Goal: Information Seeking & Learning: Compare options

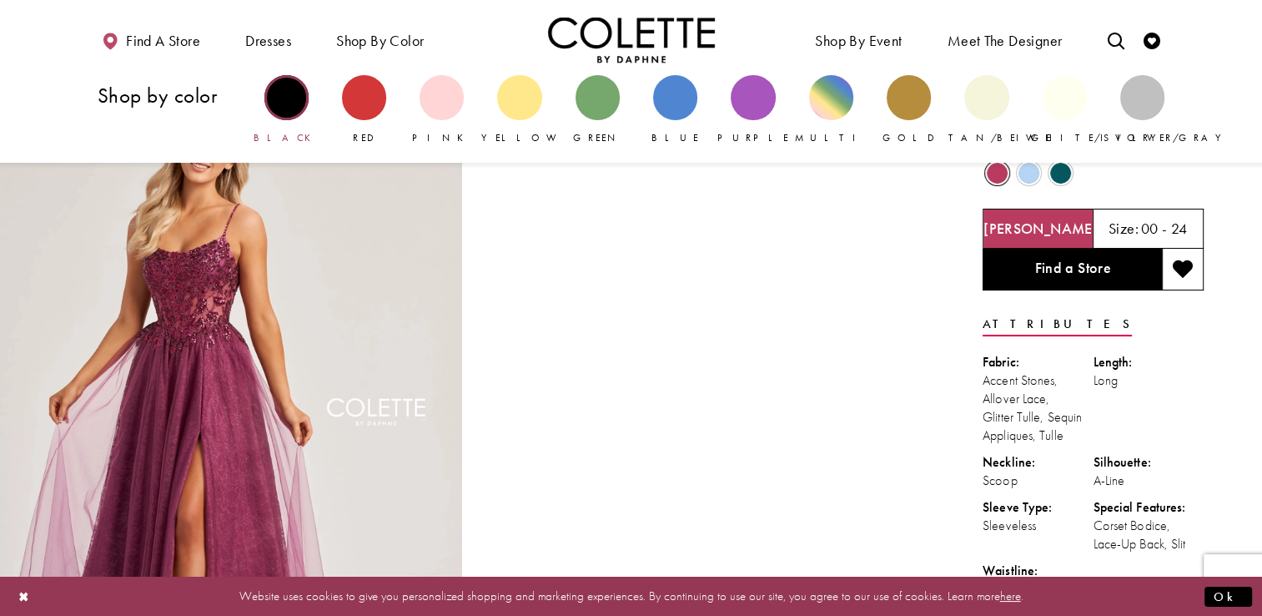
click at [286, 96] on div "Primary block" at bounding box center [287, 97] width 44 height 44
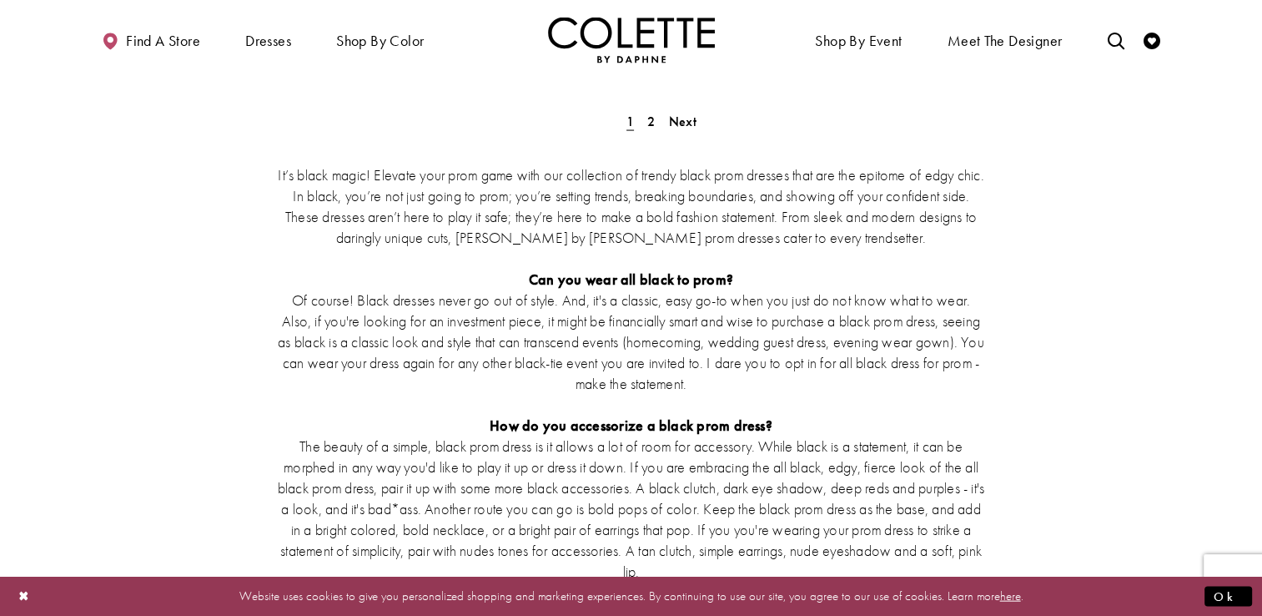
scroll to position [3087, 0]
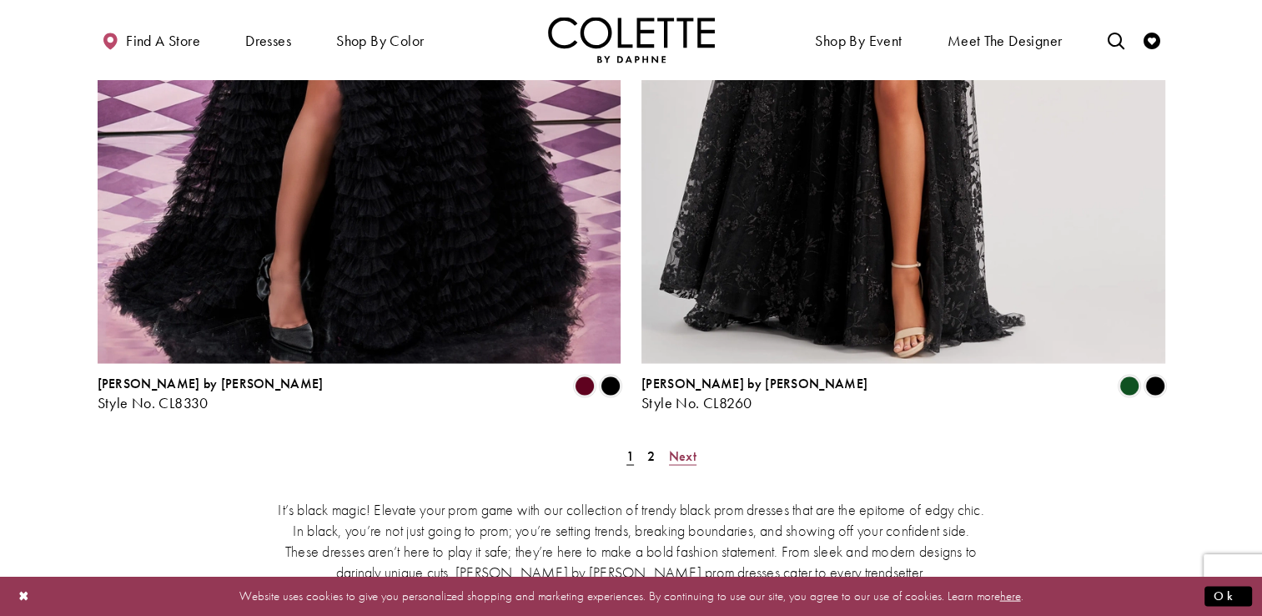
click at [685, 446] on span "Next" at bounding box center [683, 455] width 28 height 18
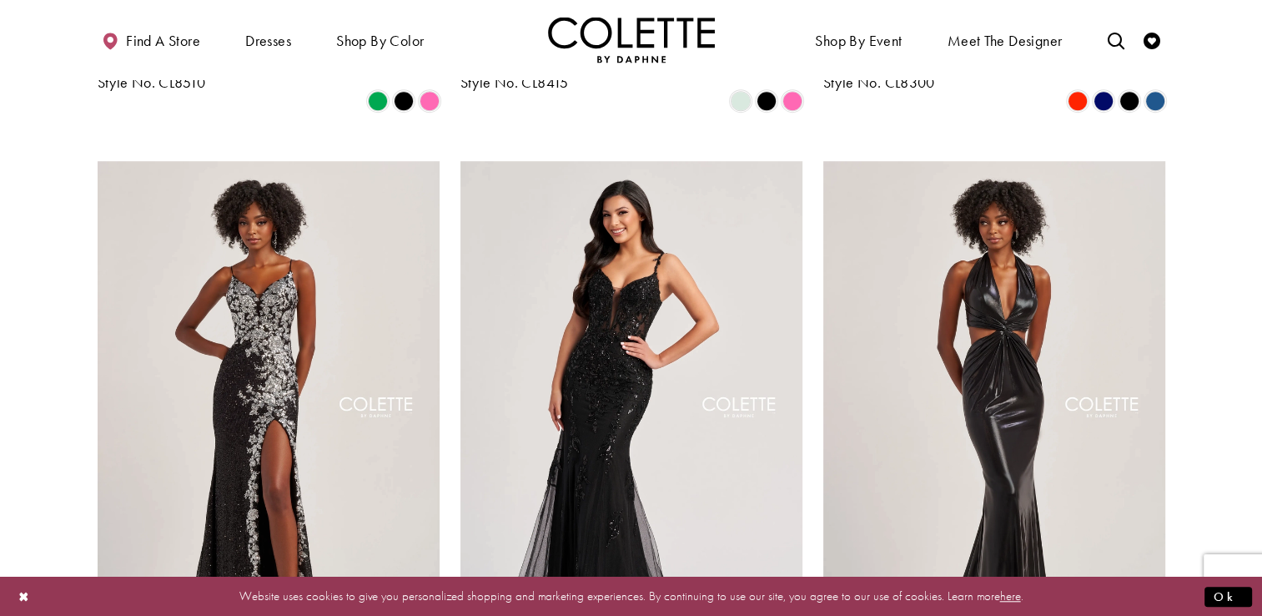
scroll to position [1335, 0]
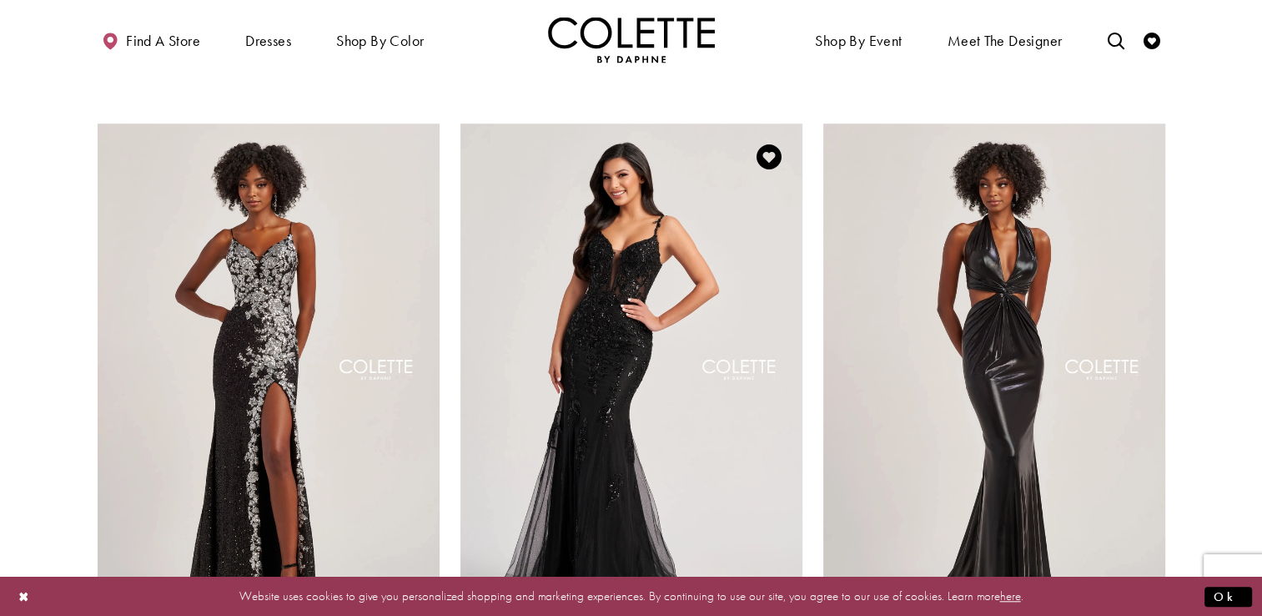
click at [674, 219] on img "Visit Colette by Daphne Style No. CL8210 Page" at bounding box center [632, 371] width 342 height 497
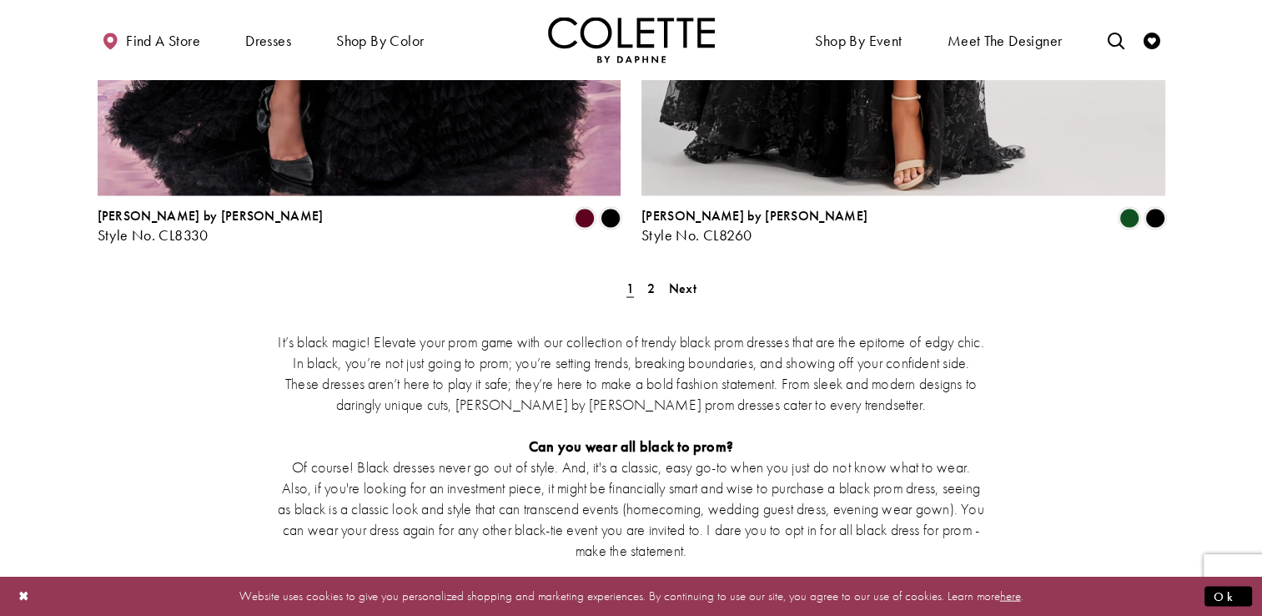
scroll to position [2837, 0]
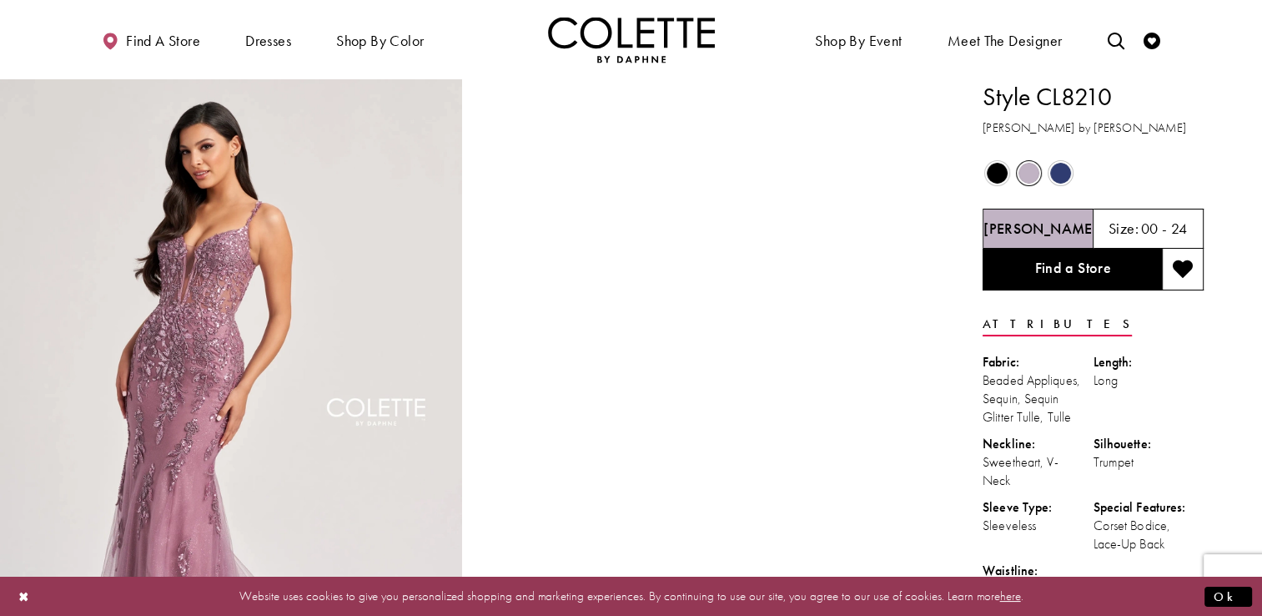
click at [1054, 175] on span "Product color controls state depends on size chosen" at bounding box center [1061, 173] width 21 height 21
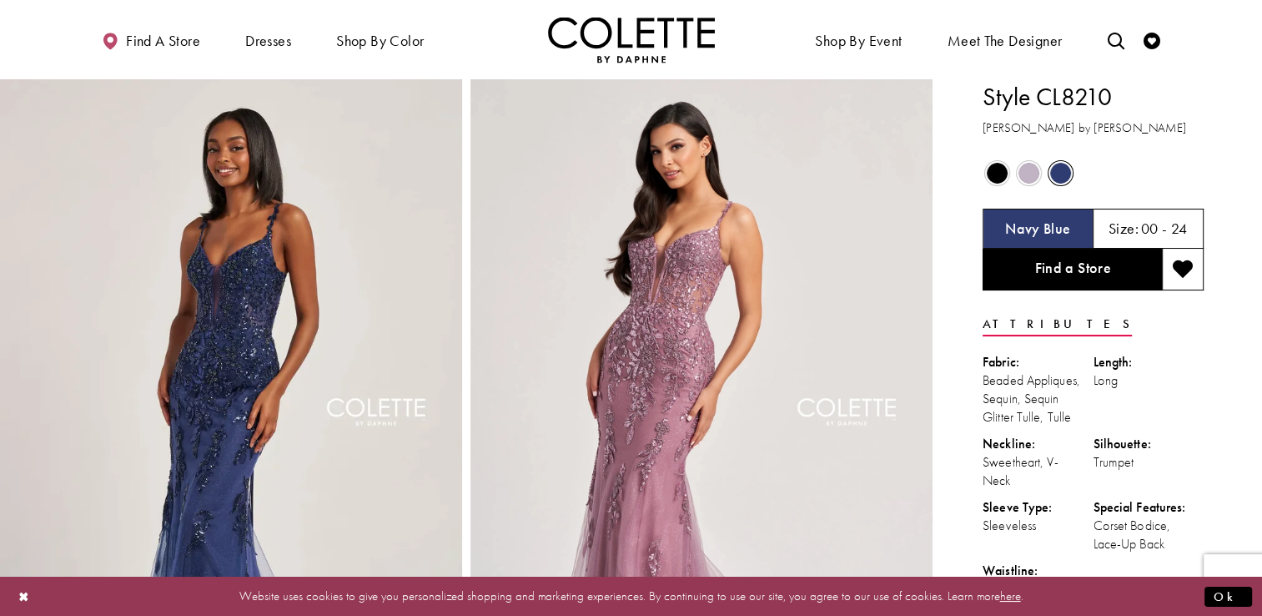
click at [995, 179] on span "Product color controls state depends on size chosen" at bounding box center [997, 173] width 21 height 21
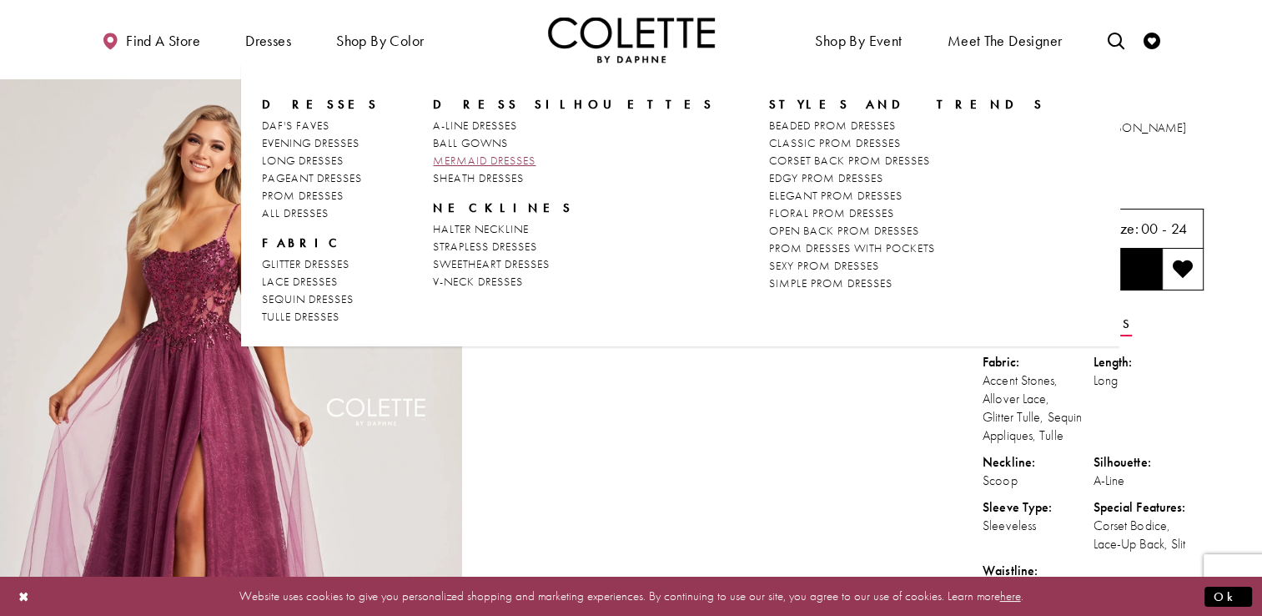
click at [455, 164] on span "MERMAID DRESSES" at bounding box center [484, 160] width 103 height 15
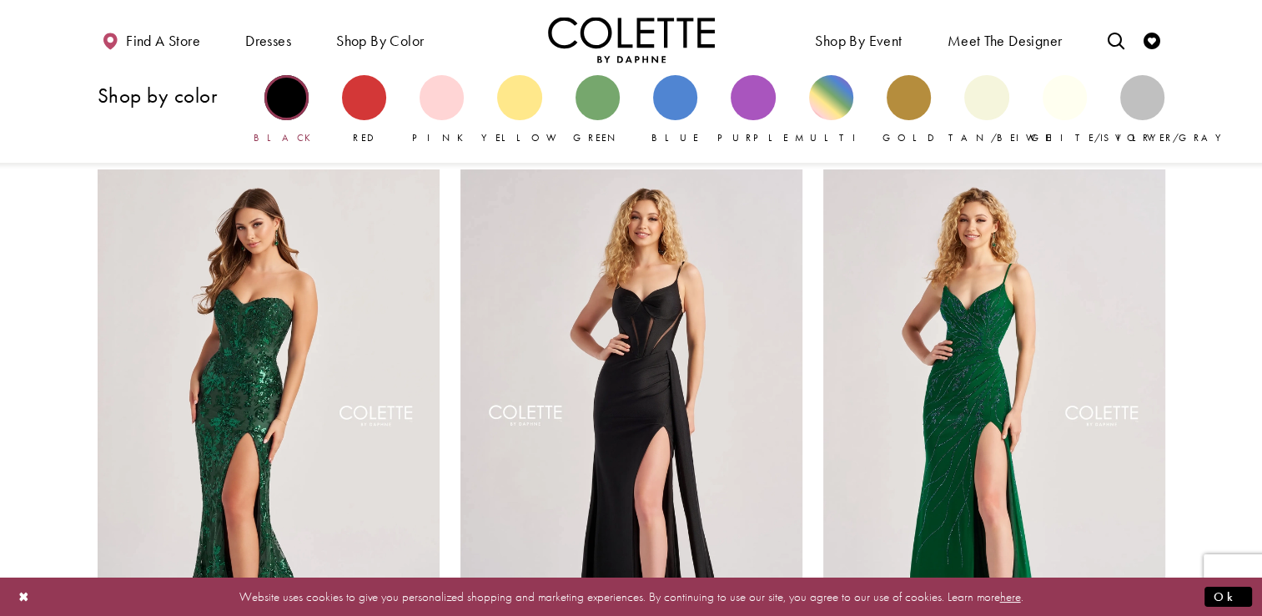
click at [285, 95] on div "Primary block" at bounding box center [287, 97] width 44 height 44
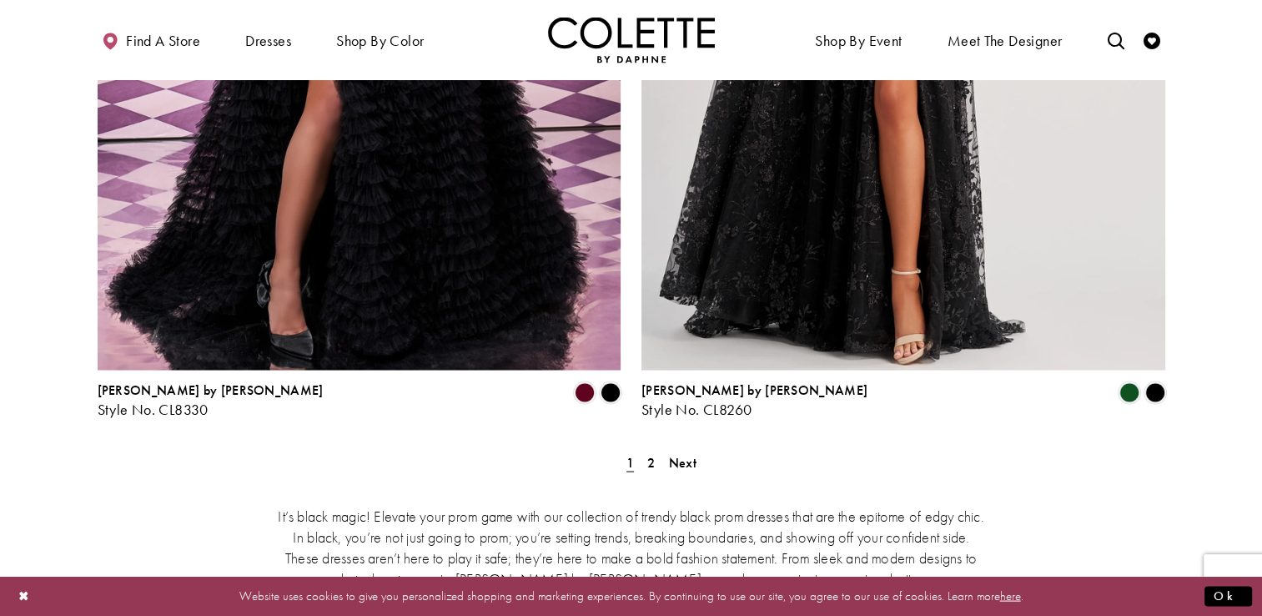
scroll to position [3087, 0]
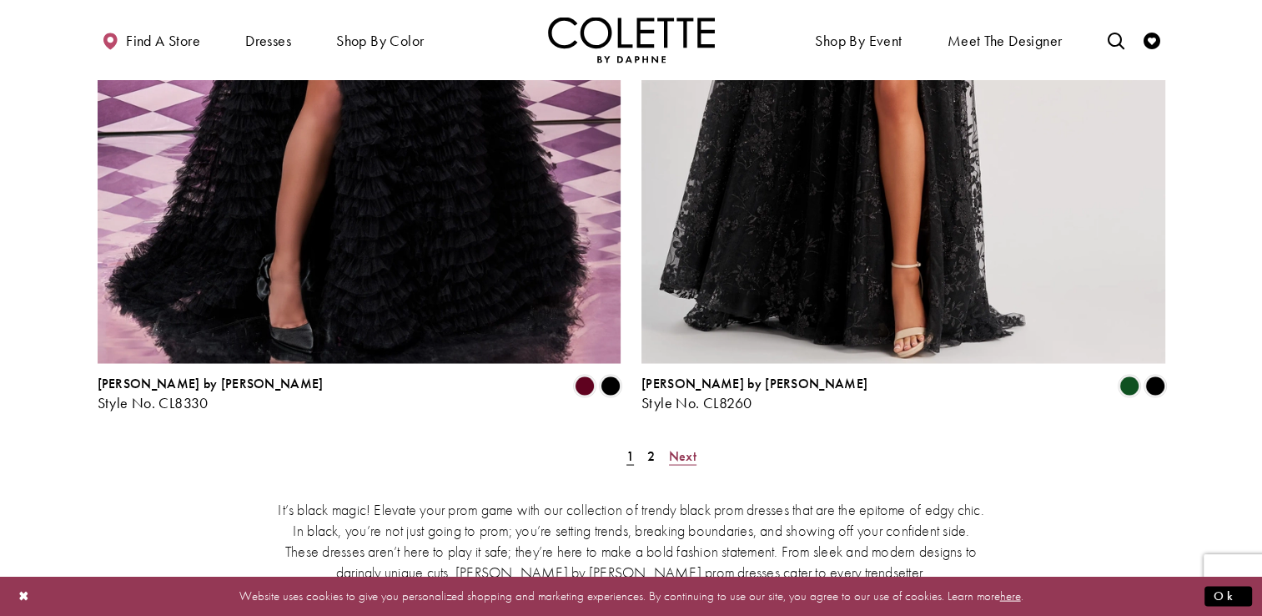
click at [697, 443] on link "Next" at bounding box center [683, 455] width 38 height 24
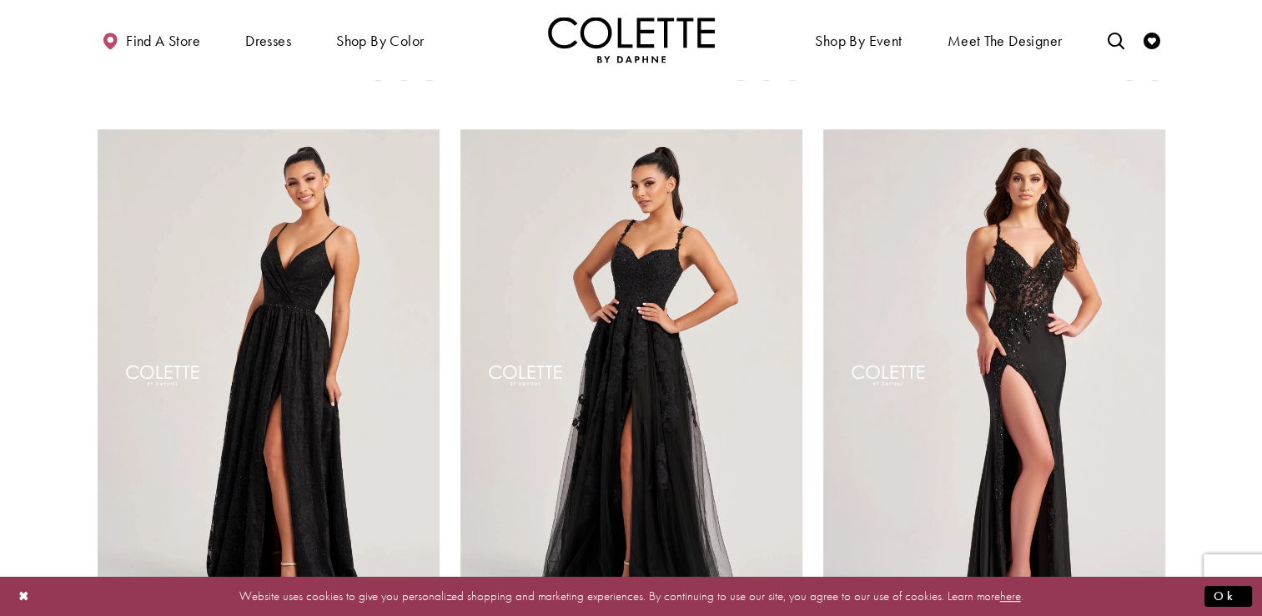
scroll to position [918, 0]
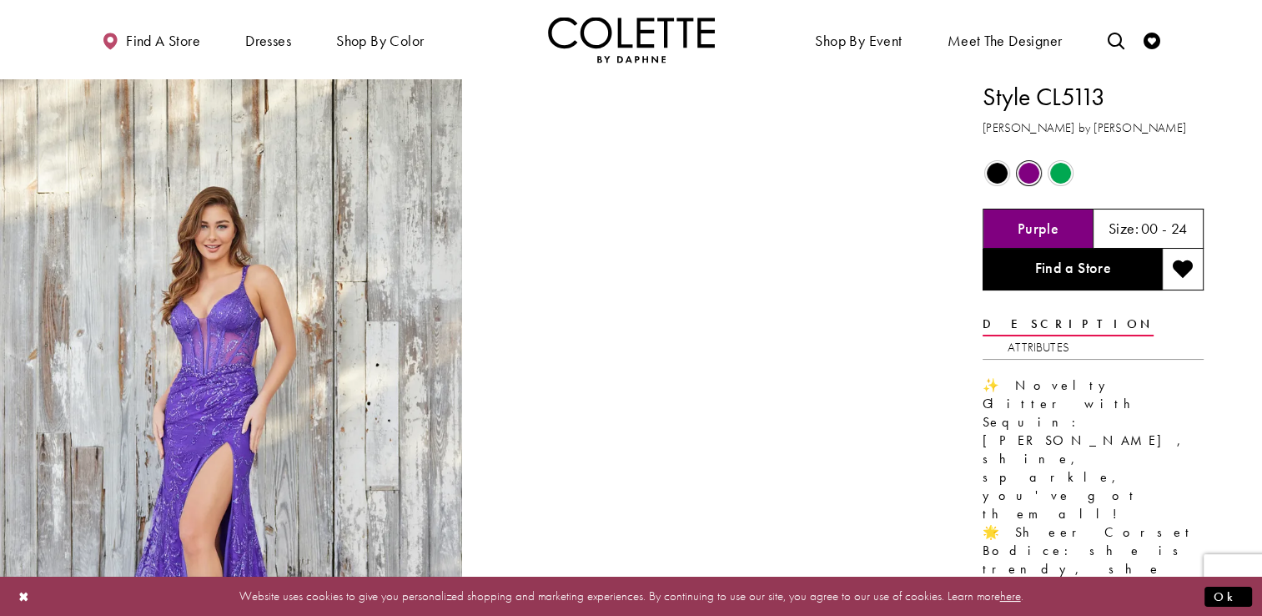
click at [996, 169] on span "Product color controls state depends on size chosen" at bounding box center [997, 173] width 21 height 21
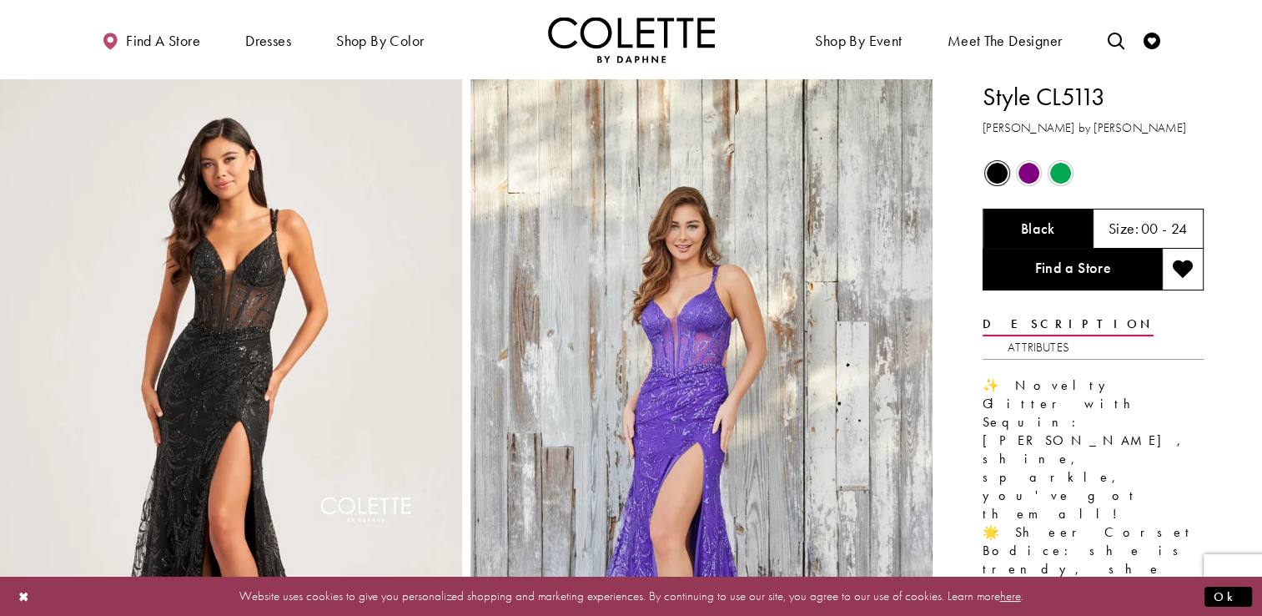
click at [1061, 165] on span "Product color controls state depends on size chosen" at bounding box center [1061, 173] width 21 height 21
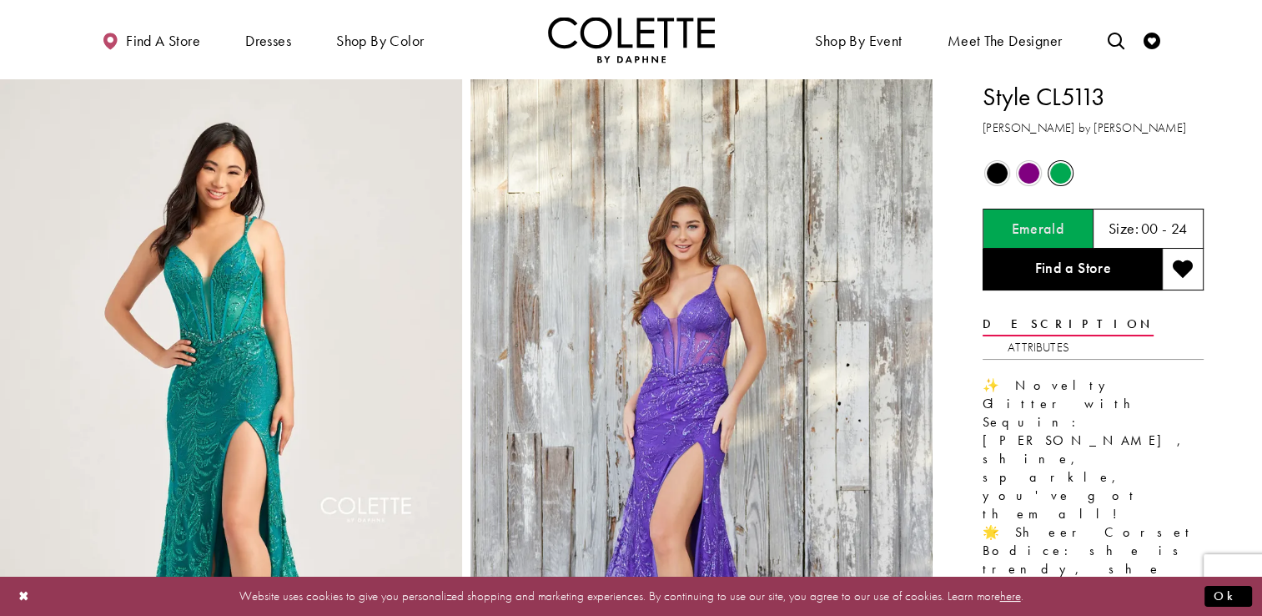
click at [993, 184] on div "Out of Stock" at bounding box center [997, 173] width 29 height 29
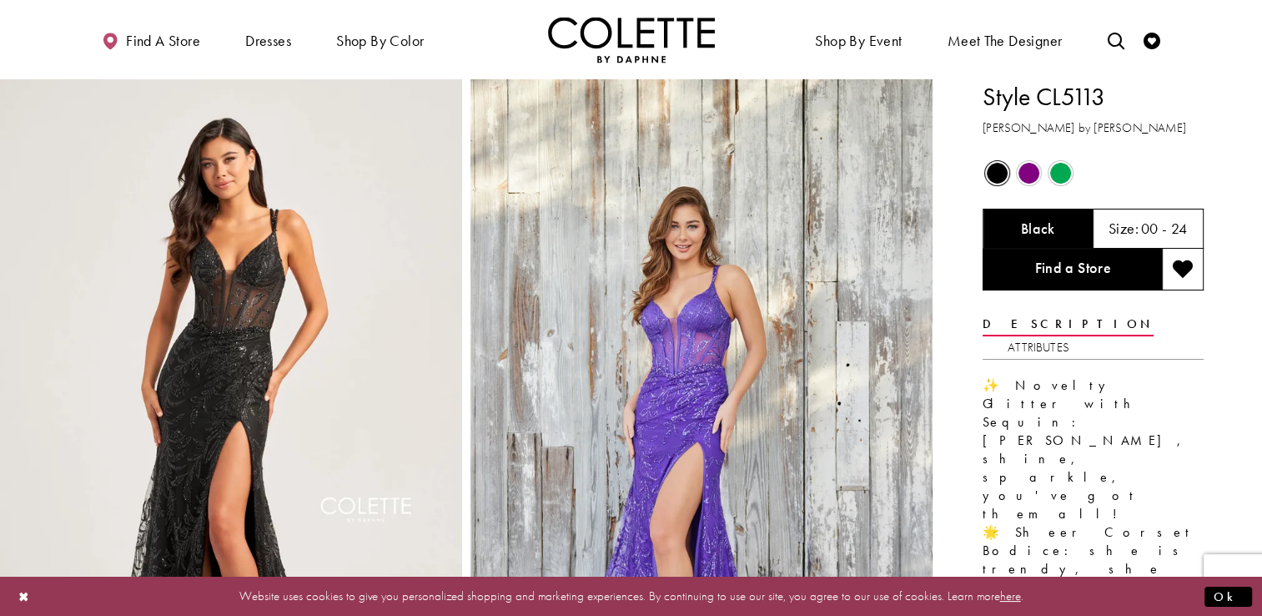
click at [1153, 229] on h5 "00 - 24" at bounding box center [1164, 228] width 47 height 17
click at [591, 43] on img "Visit Home Page" at bounding box center [631, 40] width 167 height 46
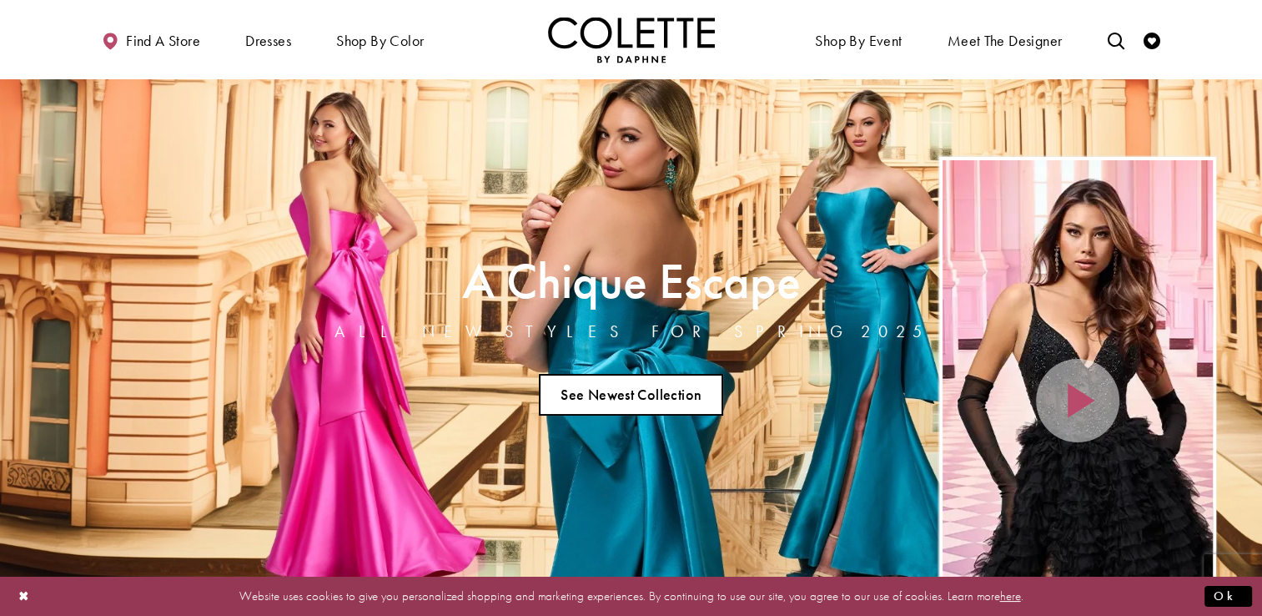
click at [650, 402] on link "See Newest Collection" at bounding box center [631, 395] width 185 height 42
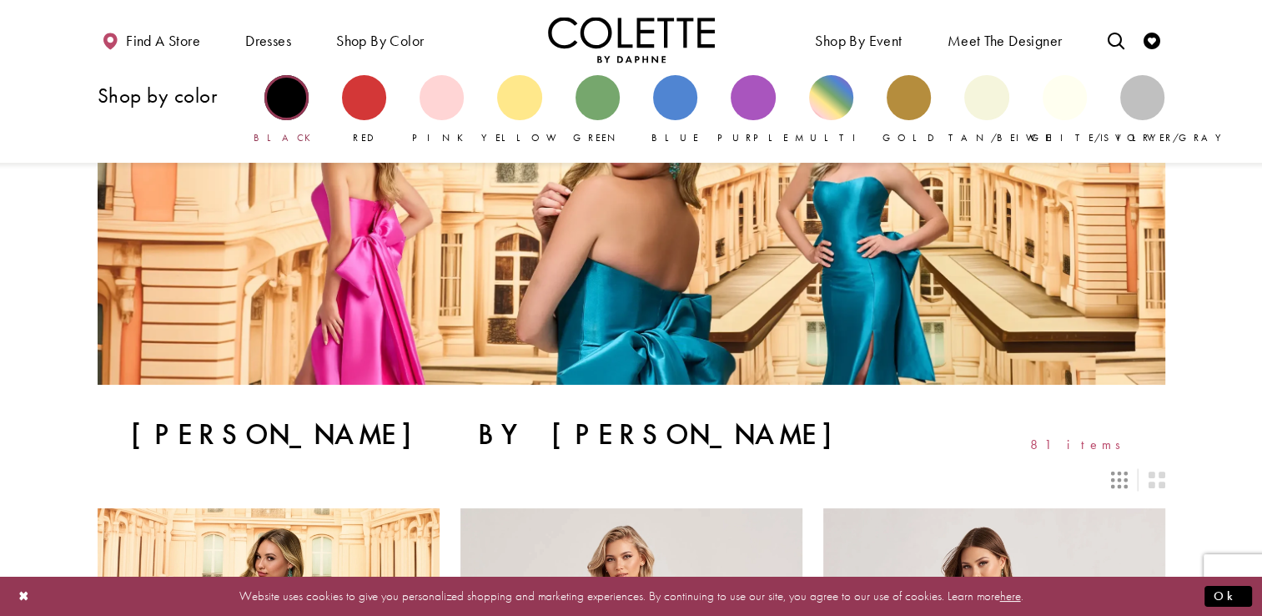
click at [295, 95] on div "Primary block" at bounding box center [287, 97] width 44 height 44
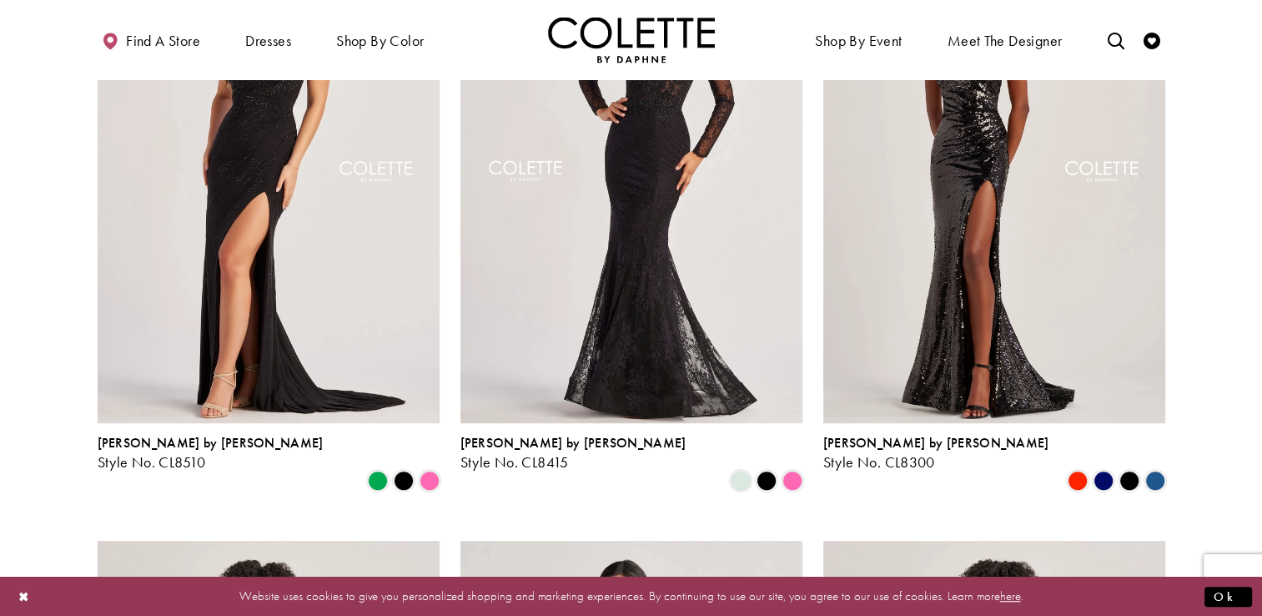
scroll to position [584, 0]
